Goal: Task Accomplishment & Management: Complete application form

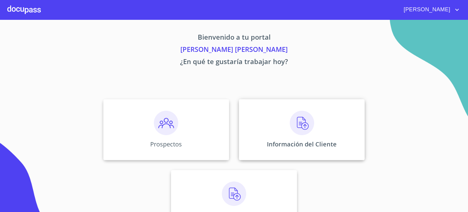
click at [296, 136] on div "Información del Cliente" at bounding box center [302, 129] width 126 height 61
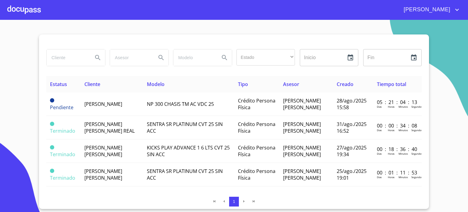
click at [424, 92] on div "Estado ​ ​ Inicio ​ Fin ​ Estatus Cliente Modelo Tipo Asesor Creado Tiempo tota…" at bounding box center [234, 121] width 390 height 174
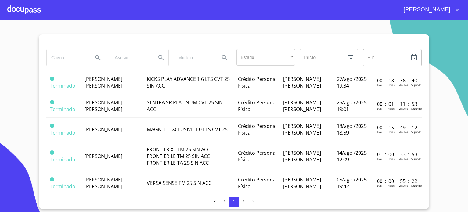
scroll to position [115, 0]
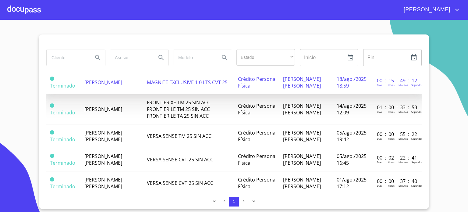
click at [107, 86] on span "[PERSON_NAME]" at bounding box center [103, 82] width 38 height 7
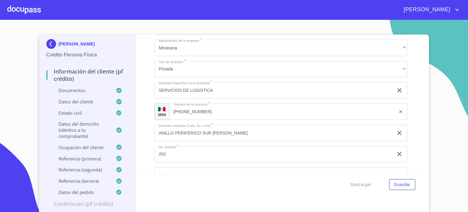
scroll to position [2549, 0]
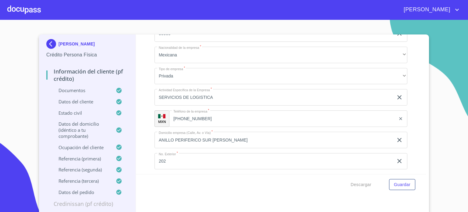
click at [27, 14] on div at bounding box center [23, 9] width 33 height 19
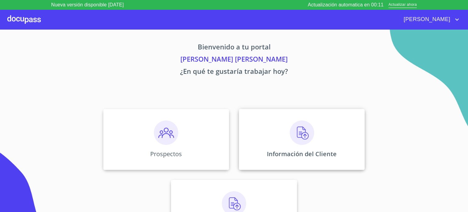
click at [304, 146] on div "Información del Cliente" at bounding box center [302, 139] width 126 height 61
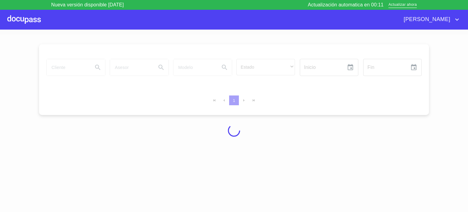
click at [11, 156] on div at bounding box center [234, 130] width 468 height 192
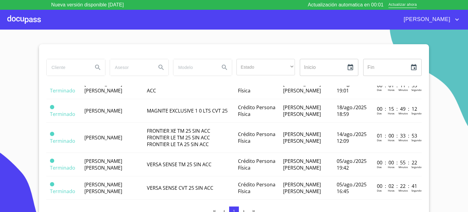
scroll to position [99, 0]
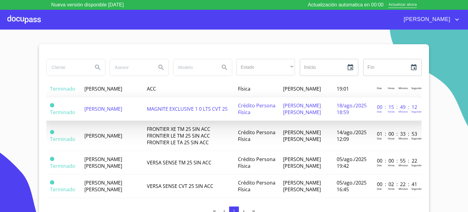
click at [102, 112] on span "[PERSON_NAME]" at bounding box center [103, 108] width 38 height 7
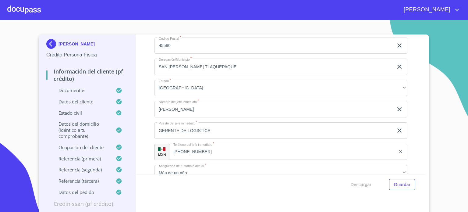
scroll to position [2707, 0]
